Goal: Navigation & Orientation: Find specific page/section

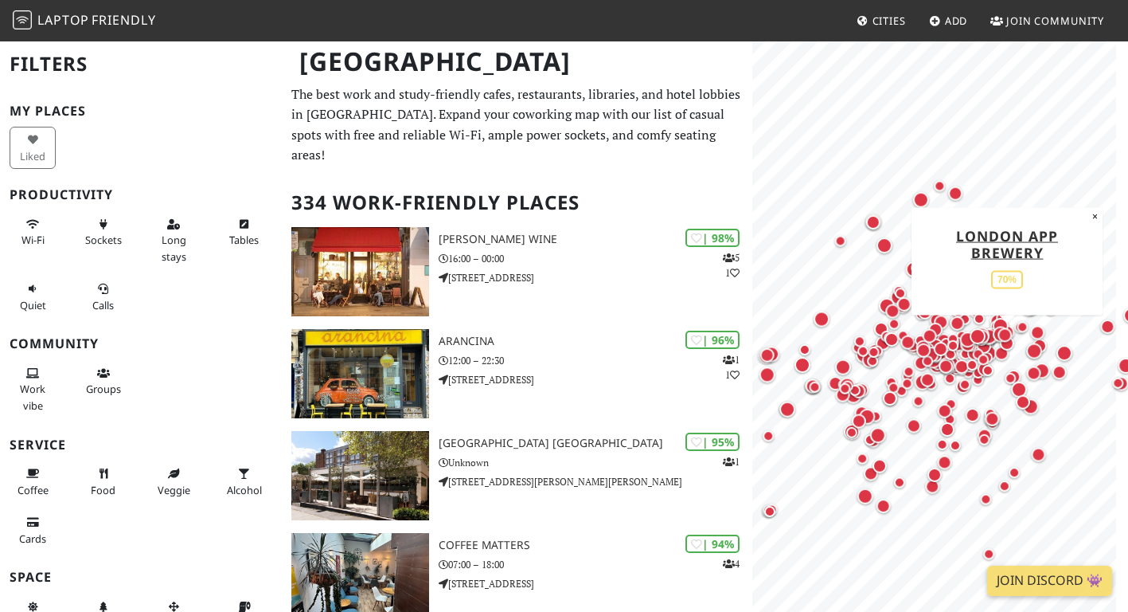
drag, startPoint x: 926, startPoint y: 377, endPoint x: 995, endPoint y: 350, distance: 73.9
click at [995, 350] on div "Map marker" at bounding box center [1002, 353] width 14 height 14
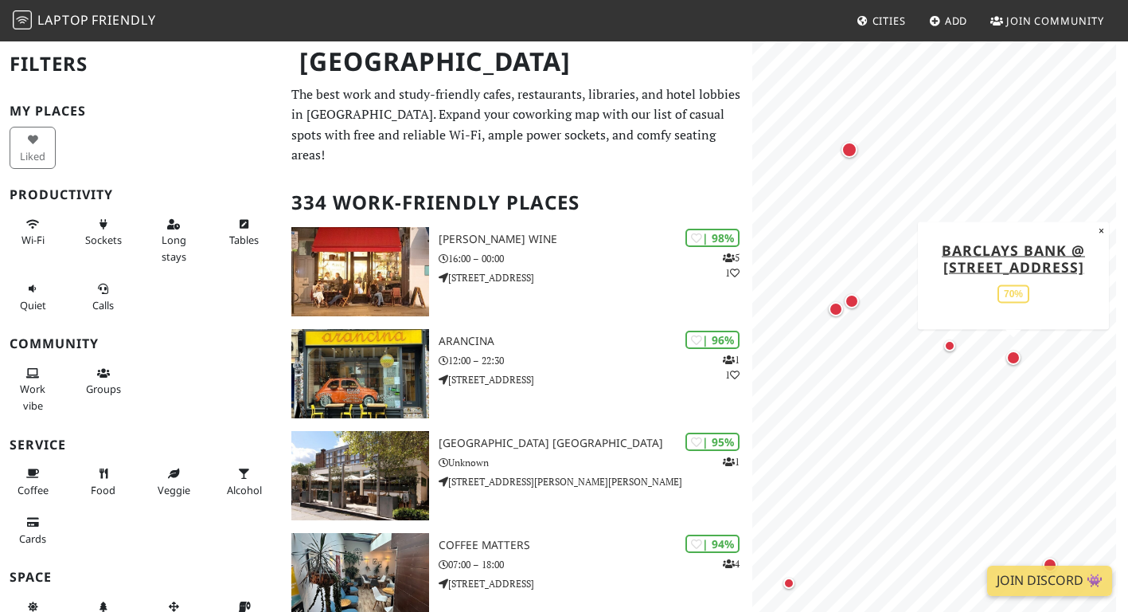
click at [1018, 357] on div "Map marker" at bounding box center [1013, 357] width 14 height 14
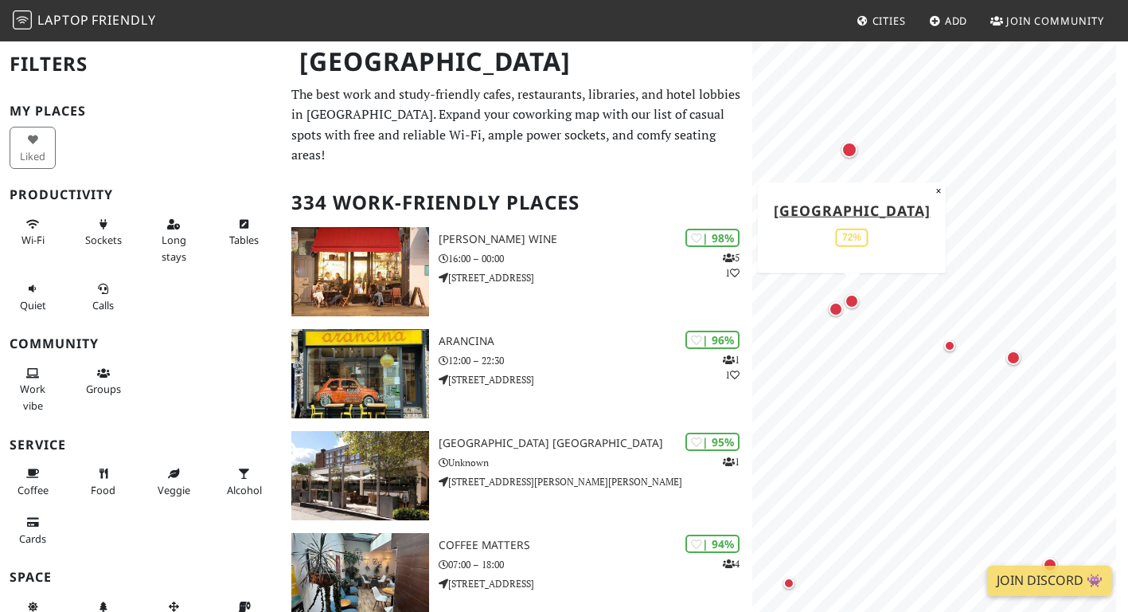
click at [849, 296] on div "Map marker" at bounding box center [852, 301] width 14 height 14
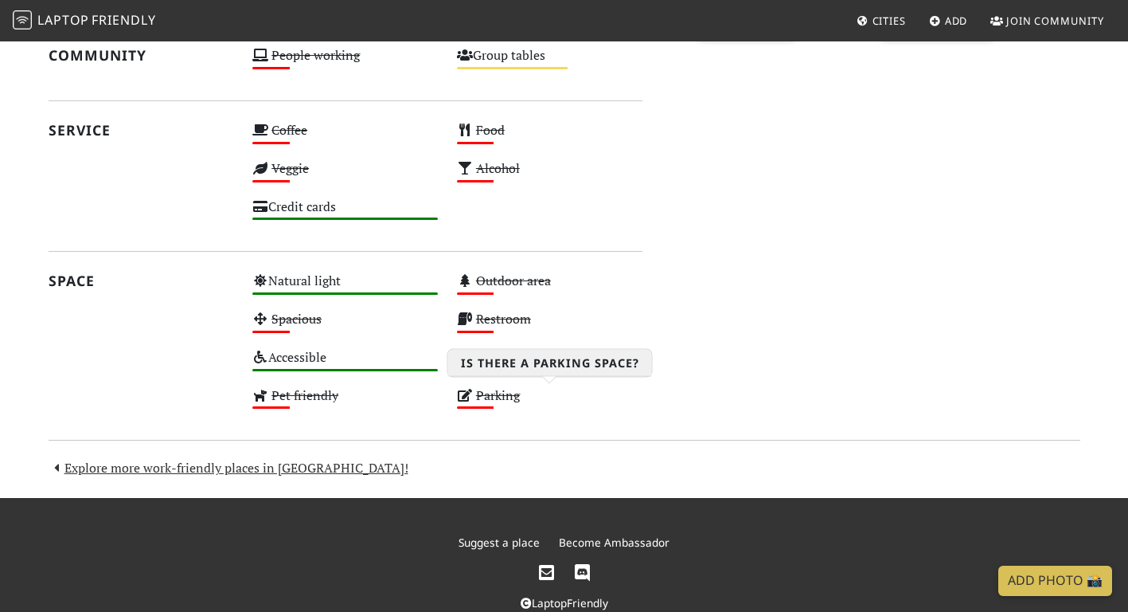
scroll to position [745, 0]
